Goal: Information Seeking & Learning: Learn about a topic

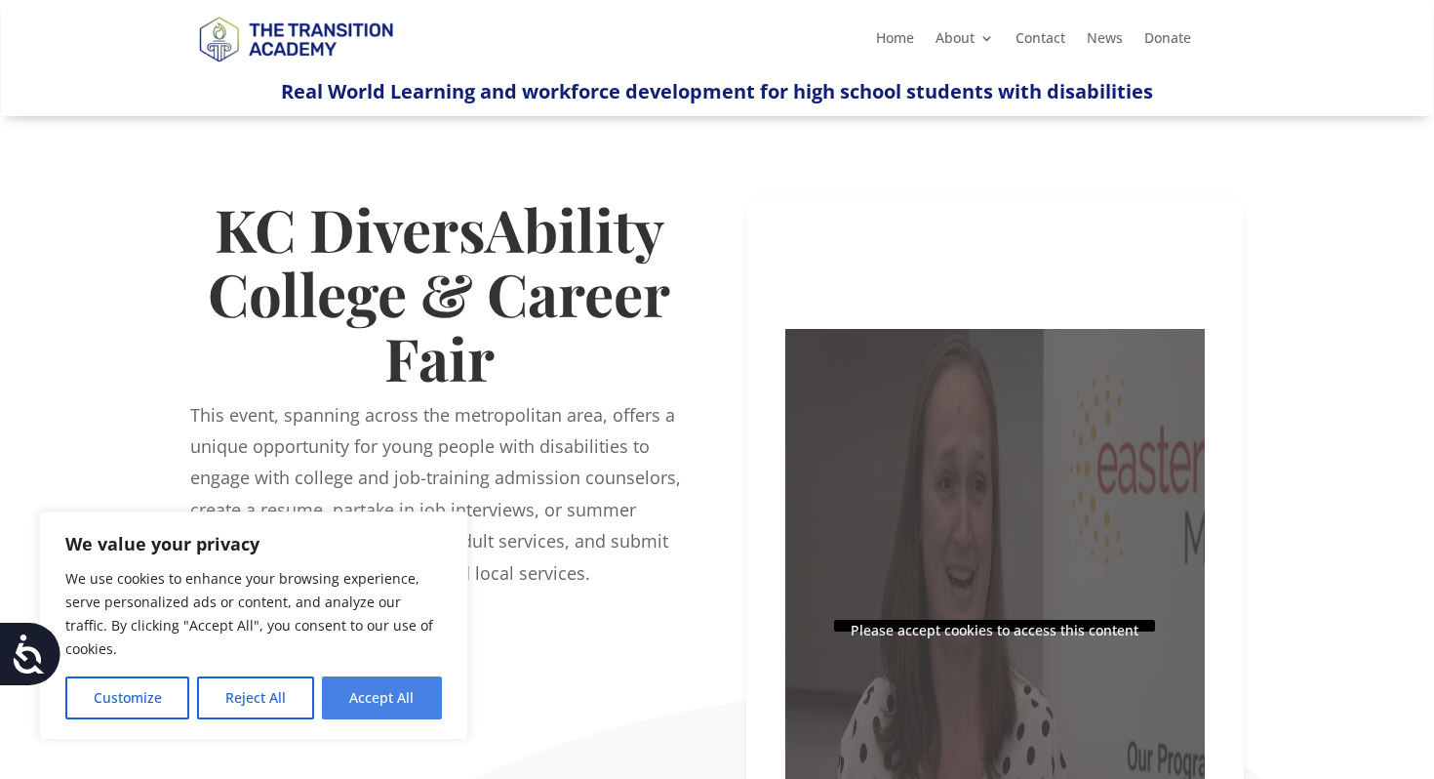
click at [394, 692] on button "Accept All" at bounding box center [382, 697] width 120 height 43
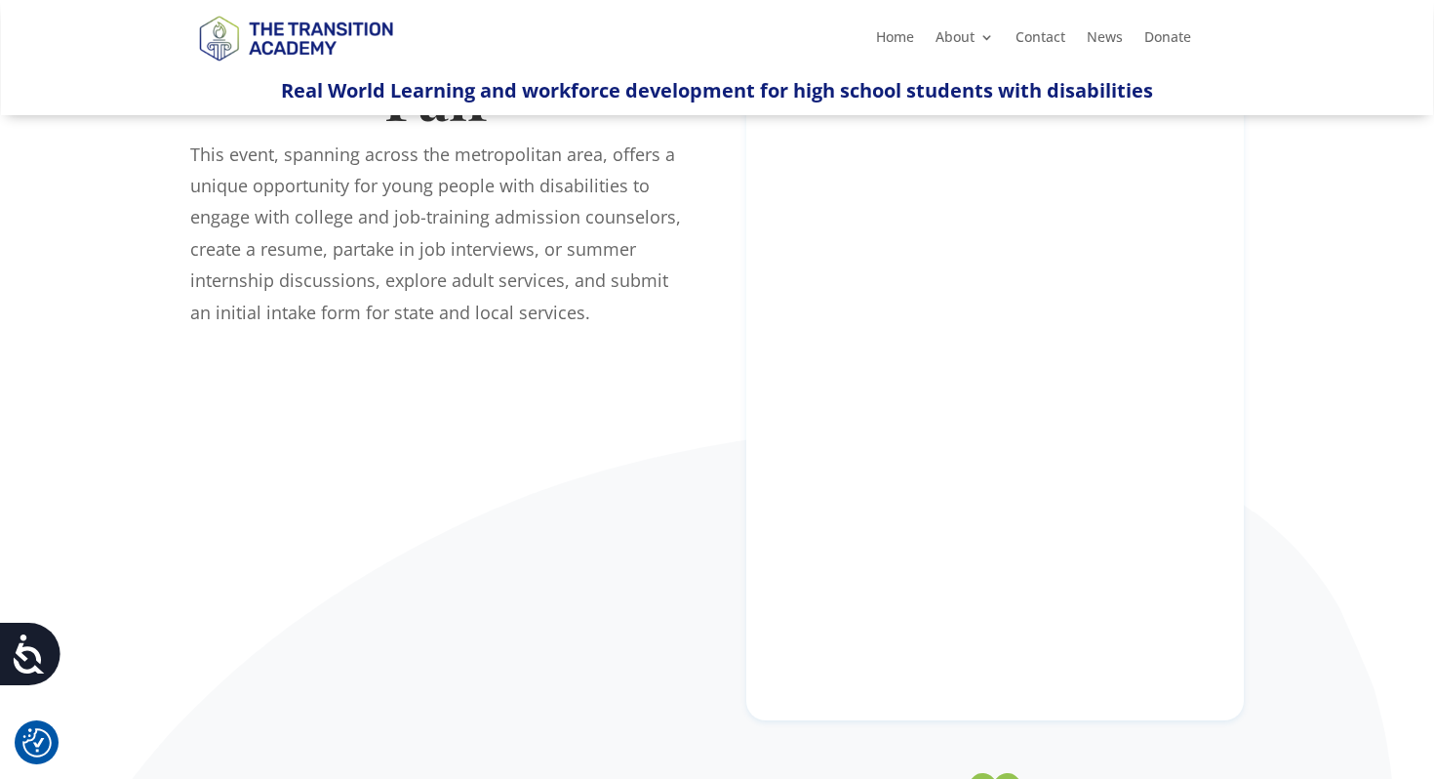
scroll to position [273, 0]
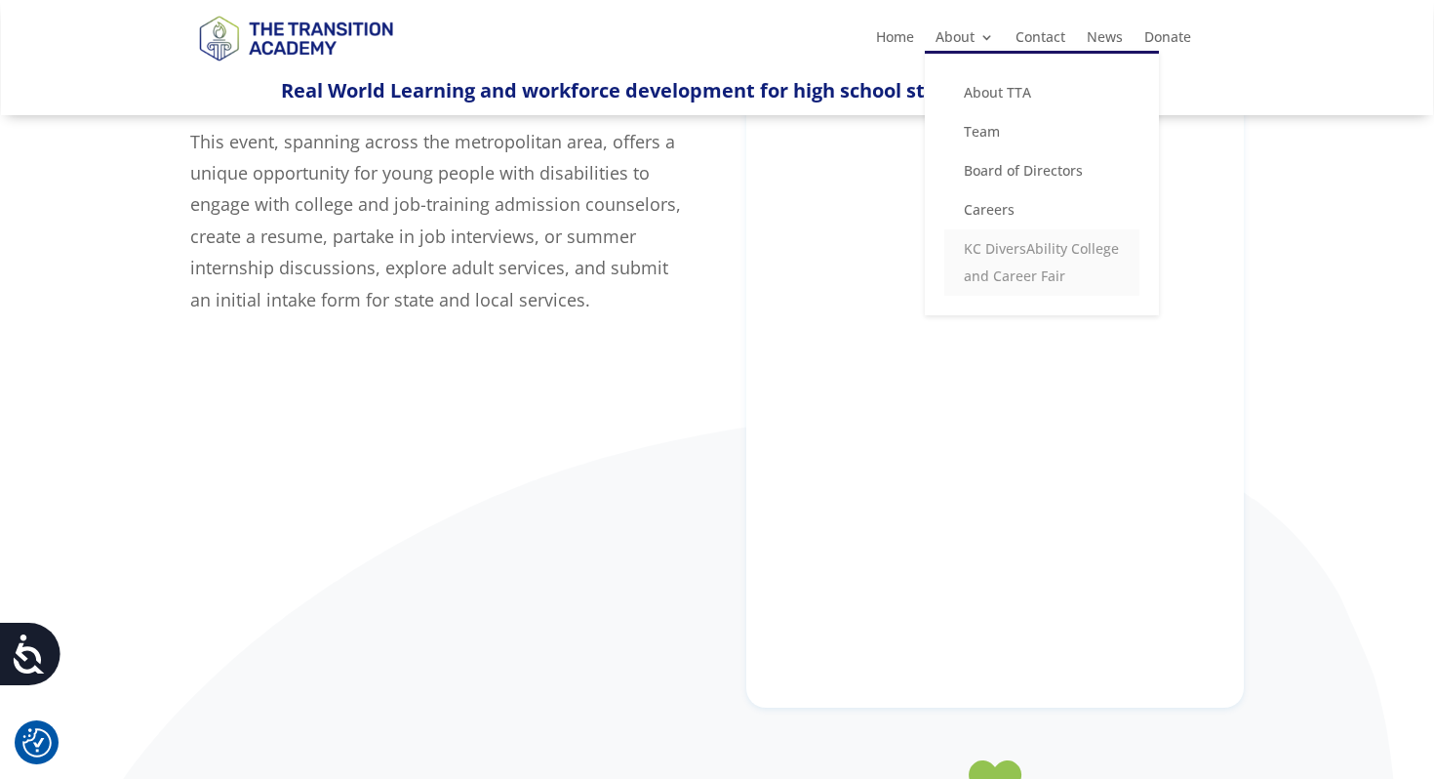
click at [1000, 252] on link "KC DiversAbility College and Career Fair" at bounding box center [1042, 262] width 195 height 66
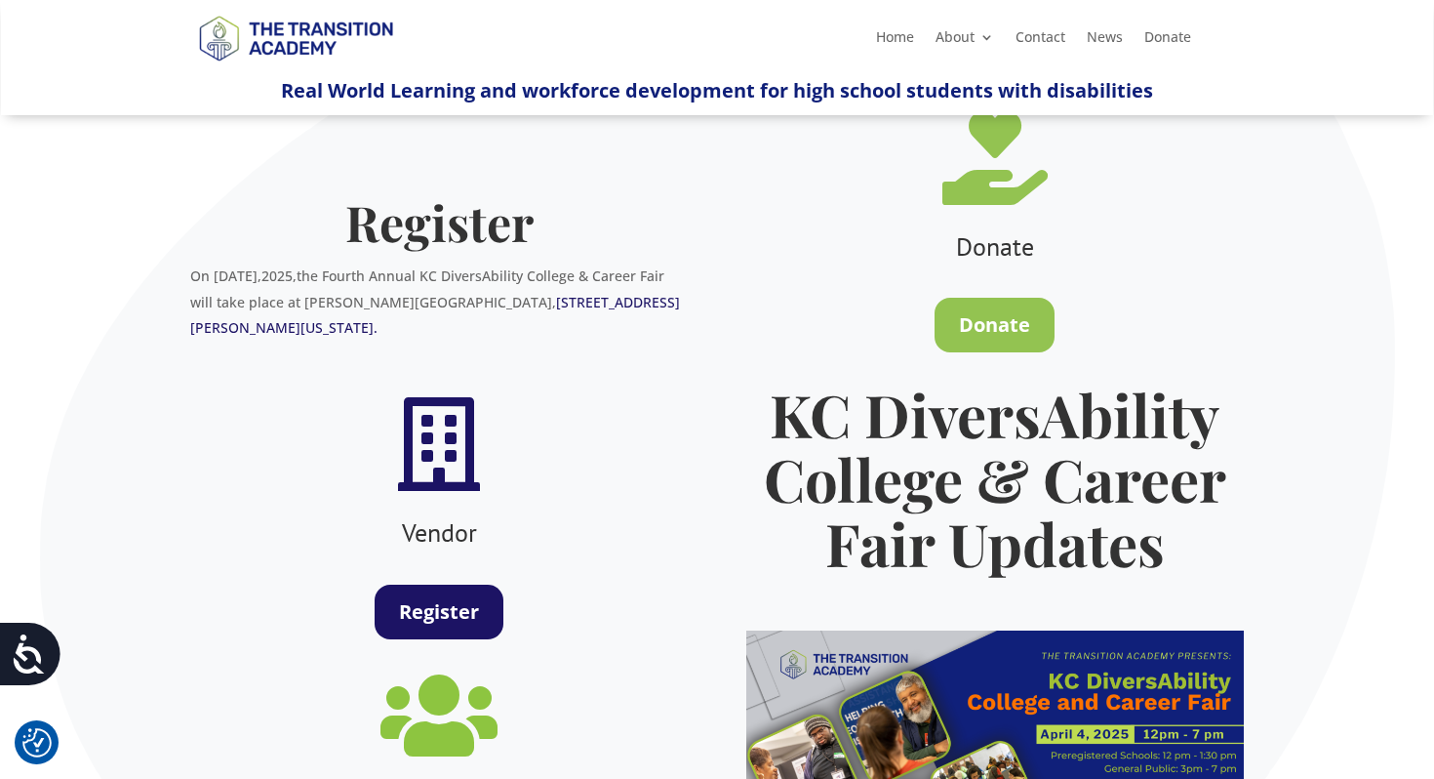
scroll to position [572, 0]
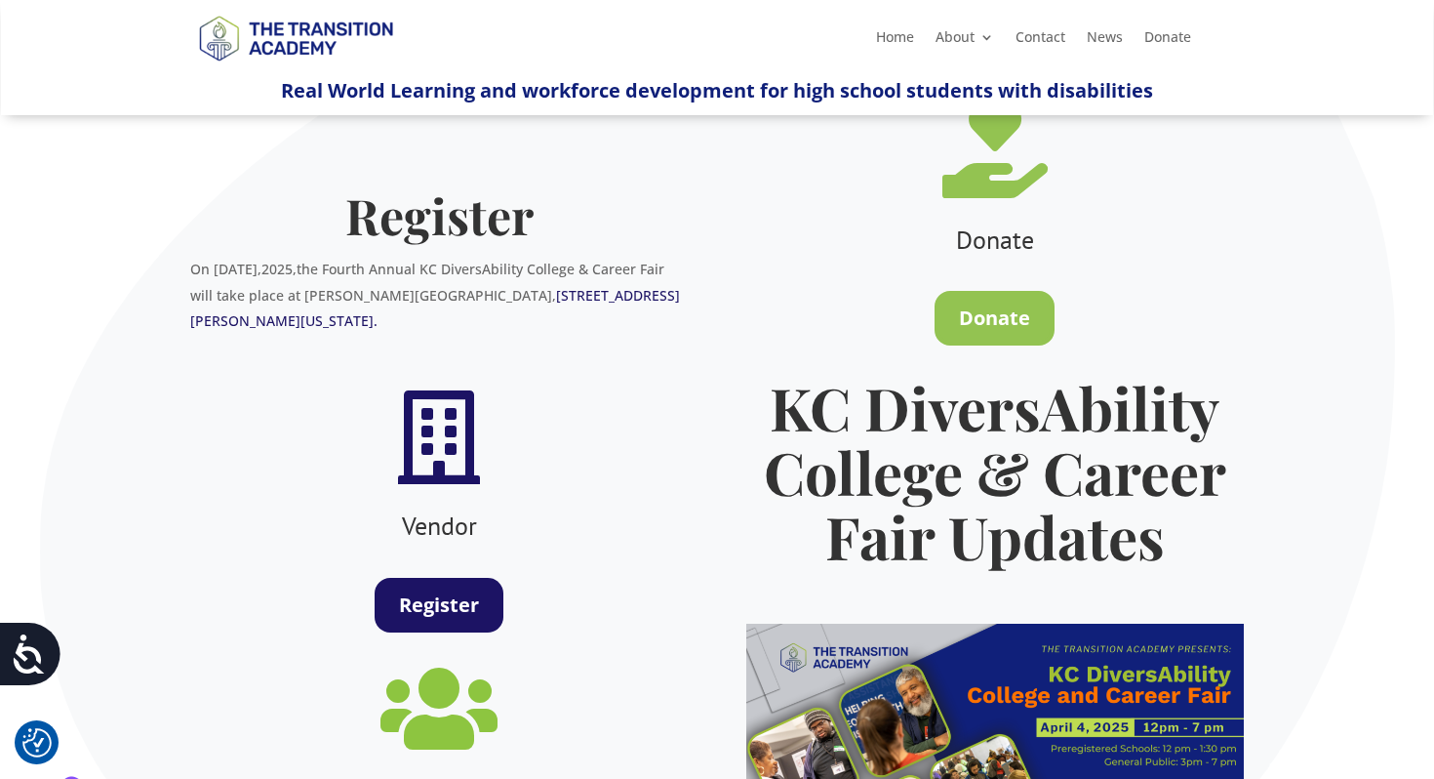
drag, startPoint x: 260, startPoint y: 265, endPoint x: 529, endPoint y: 265, distance: 269.3
click at [517, 265] on p "On April 4th, 2025, the Fourth Annual KC DiversAbility College & Career Fair wi…" at bounding box center [439, 303] width 498 height 92
click at [529, 265] on span "the Fourth Annual KC DiversAbility College & Career Fair will take place at Kau…" at bounding box center [435, 295] width 490 height 70
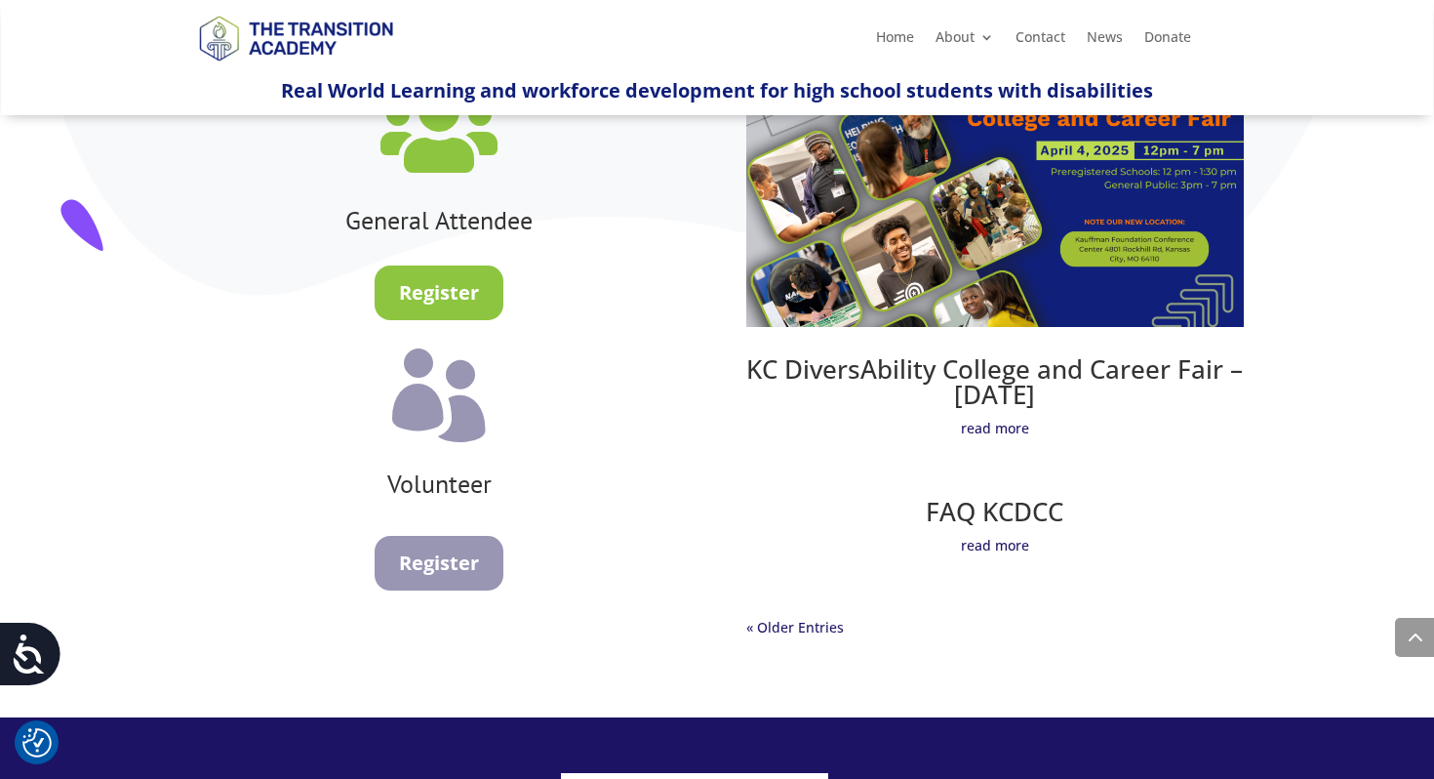
scroll to position [1153, 0]
